Goal: Information Seeking & Learning: Learn about a topic

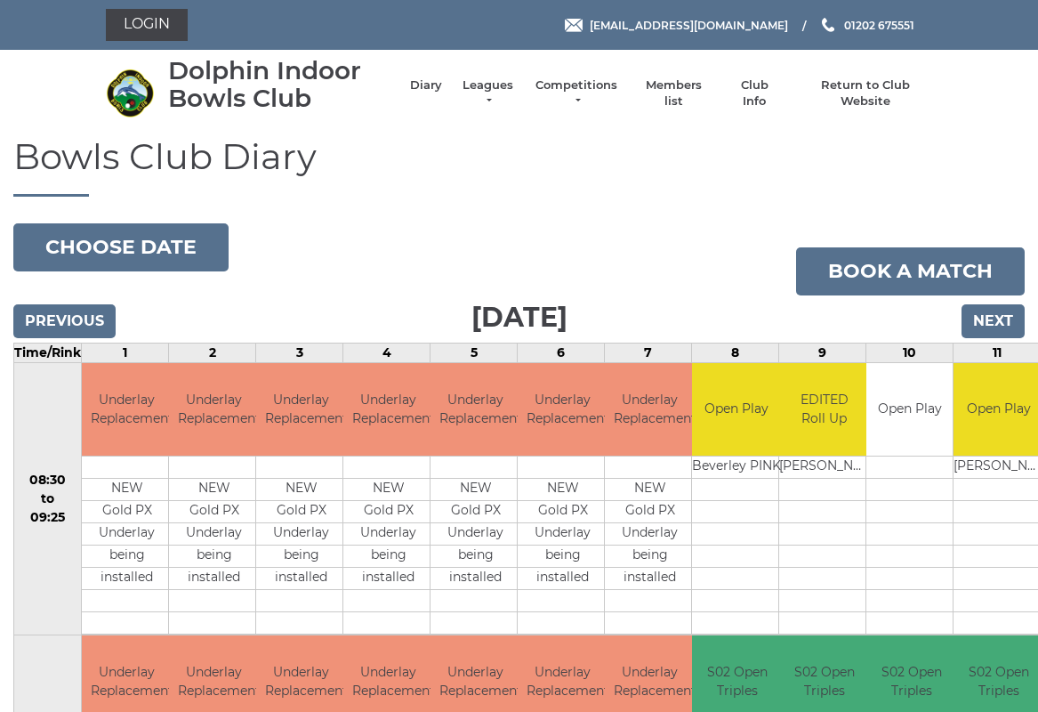
click at [86, 335] on input "Previous" at bounding box center [64, 321] width 102 height 34
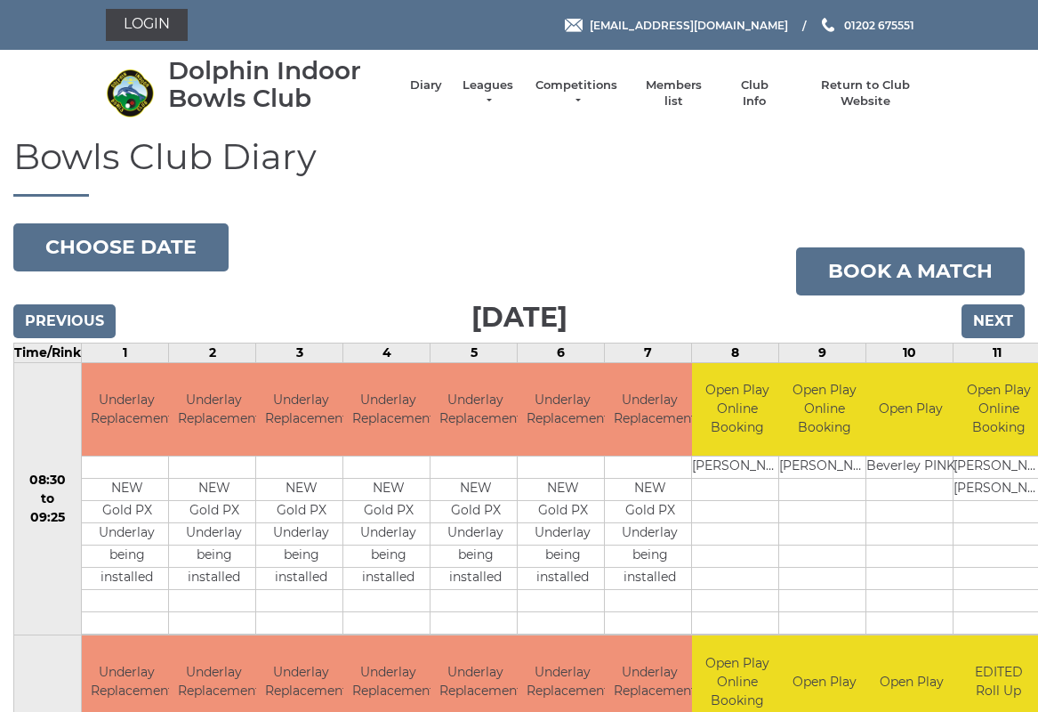
click at [500, 99] on link "Leagues" at bounding box center [488, 93] width 56 height 32
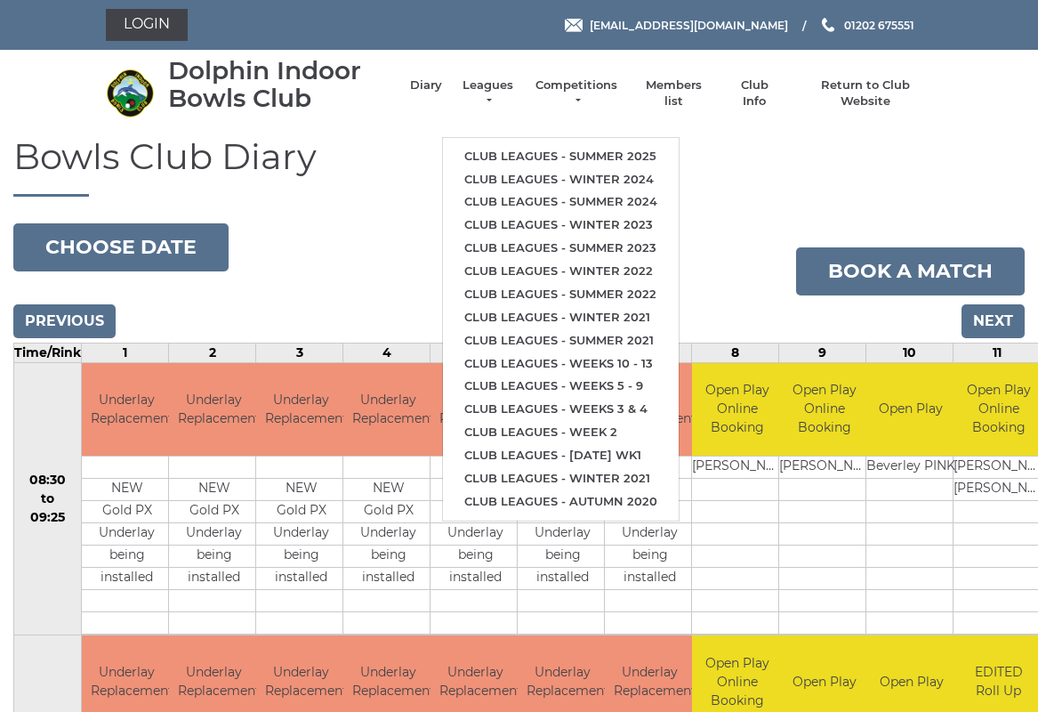
click at [580, 155] on link "Club leagues - Summer 2025" at bounding box center [561, 156] width 236 height 23
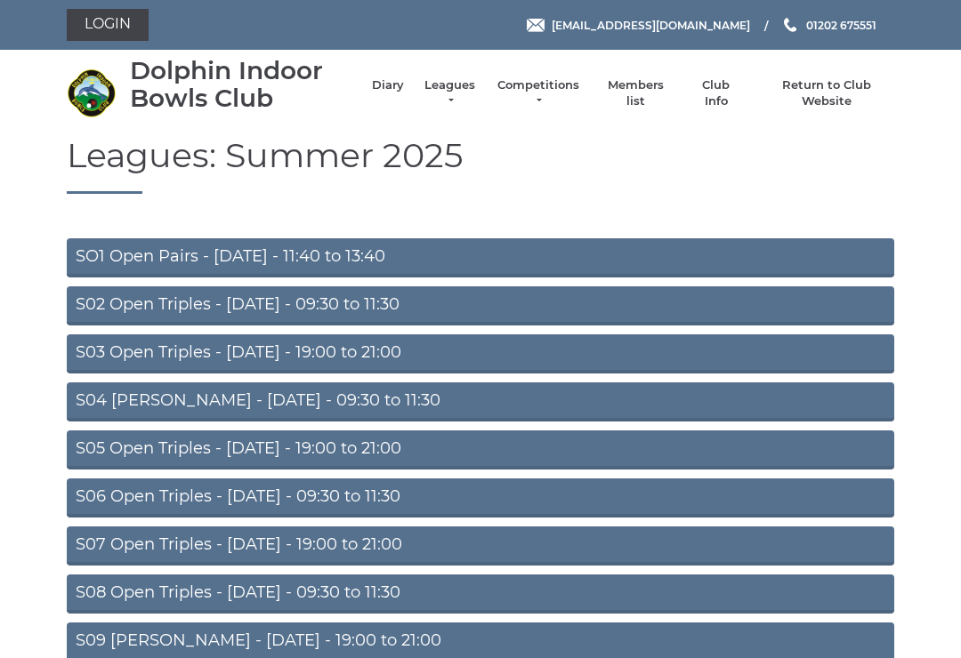
click at [339, 262] on link "SO1 Open Pairs - [DATE] - 11:40 to 13:40" at bounding box center [480, 257] width 827 height 39
